Goal: Navigation & Orientation: Understand site structure

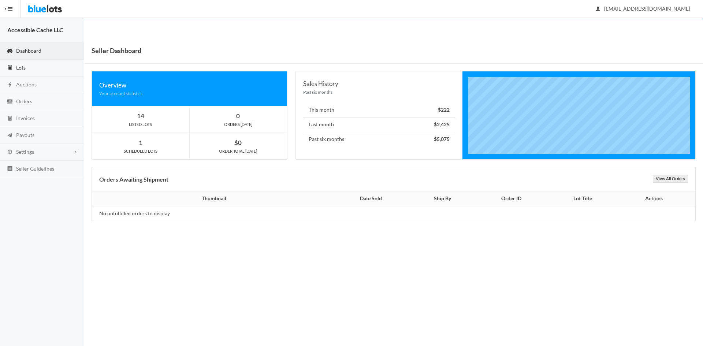
click at [23, 68] on span "Lots" at bounding box center [21, 67] width 10 height 6
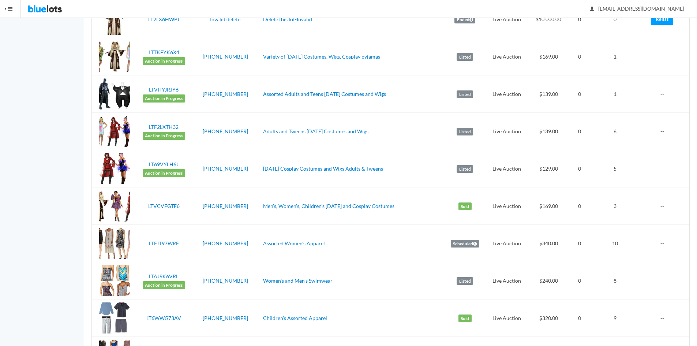
scroll to position [37, 0]
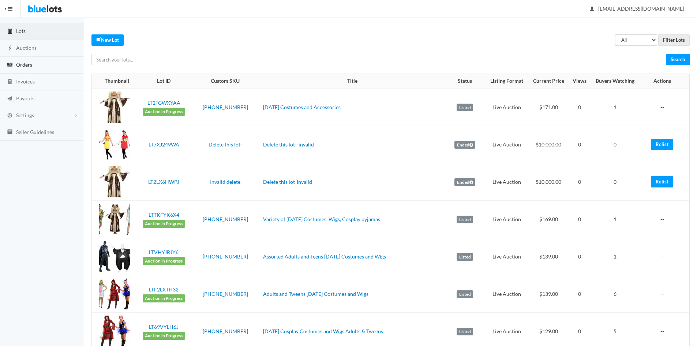
click at [33, 66] on link "Orders" at bounding box center [42, 65] width 84 height 17
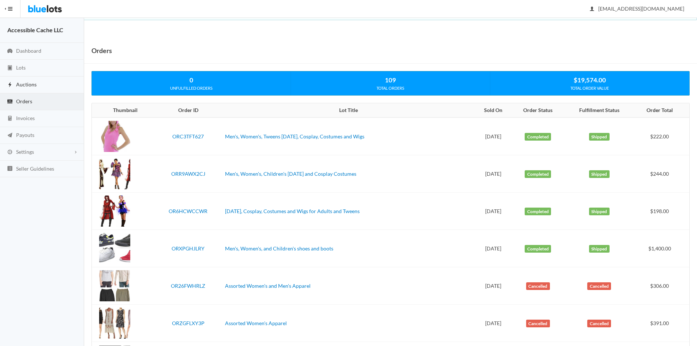
click at [29, 81] on span "Auctions" at bounding box center [26, 84] width 20 height 6
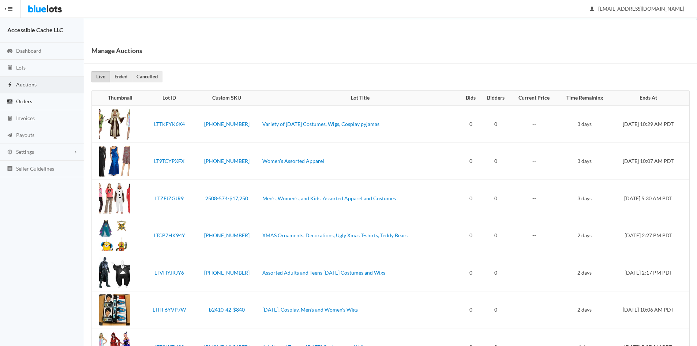
click at [38, 103] on link "Orders" at bounding box center [42, 101] width 84 height 17
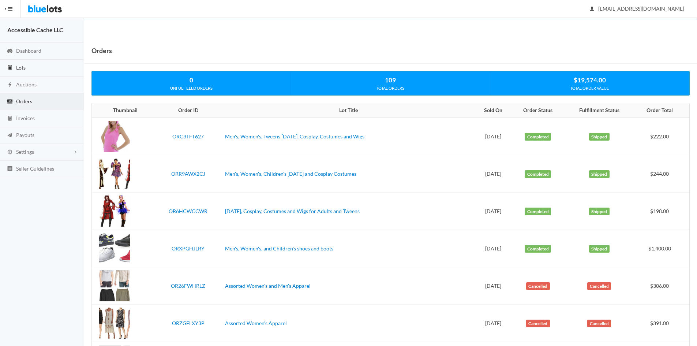
click at [23, 66] on span "Lots" at bounding box center [21, 67] width 10 height 6
